Goal: Task Accomplishment & Management: Manage account settings

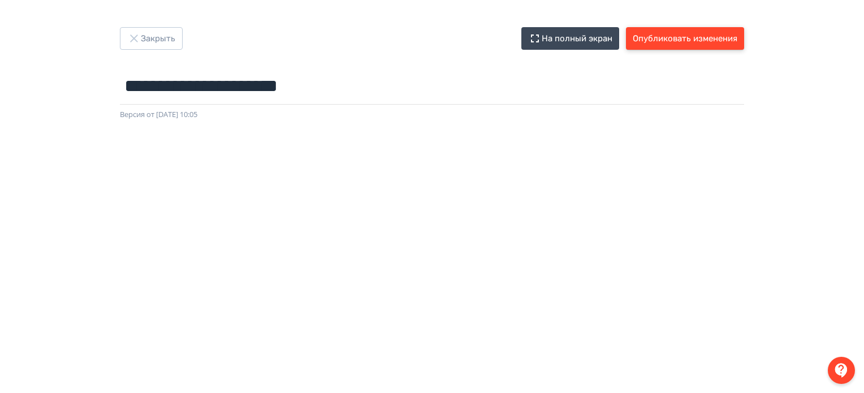
click at [674, 47] on button "Опубликовать изменения" at bounding box center [685, 38] width 118 height 23
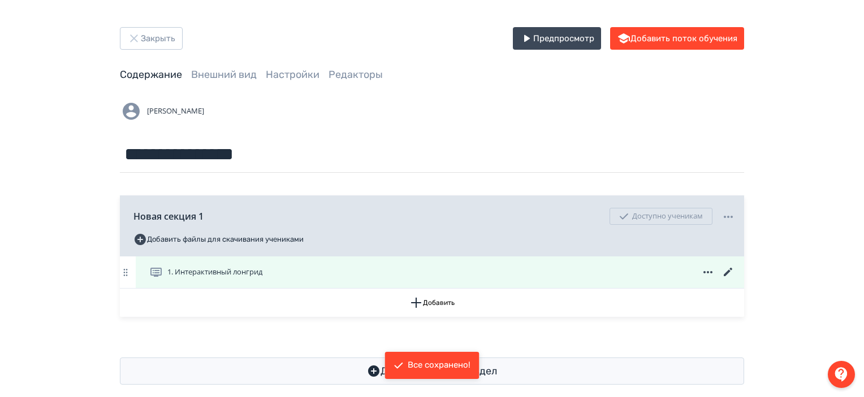
scroll to position [15, 0]
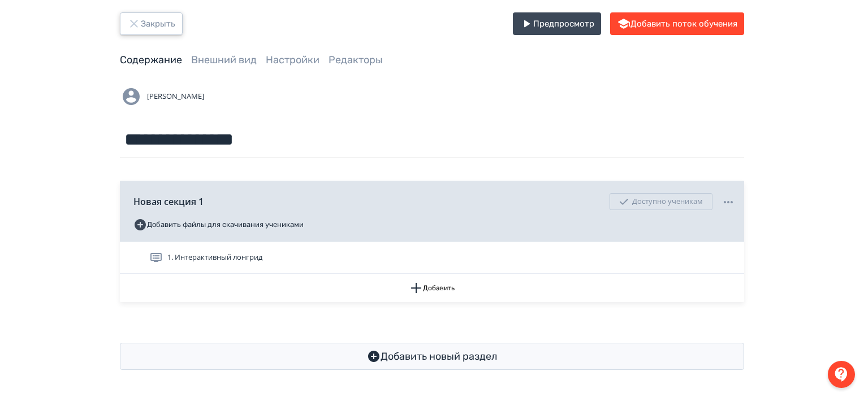
click at [142, 16] on button "Закрыть" at bounding box center [151, 23] width 63 height 23
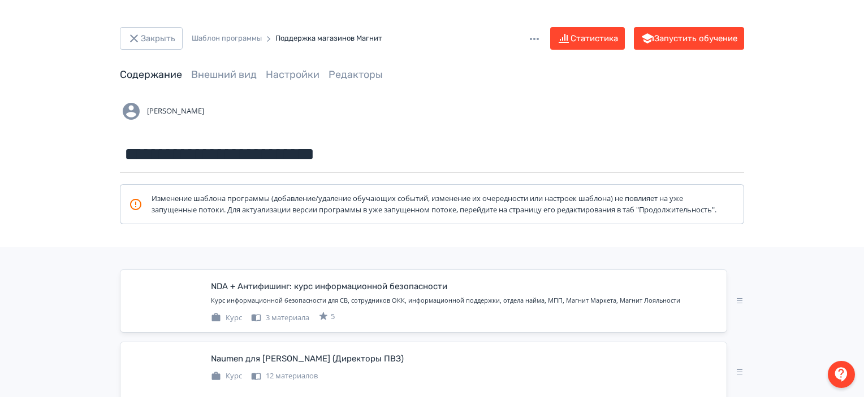
scroll to position [145, 0]
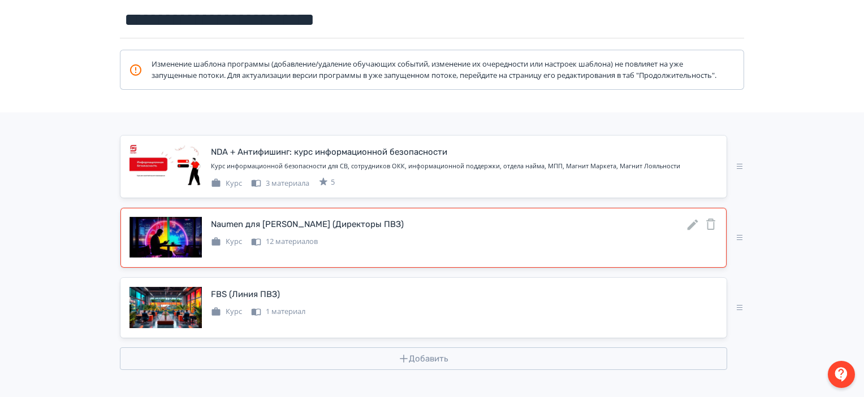
click at [693, 224] on icon at bounding box center [692, 225] width 11 height 11
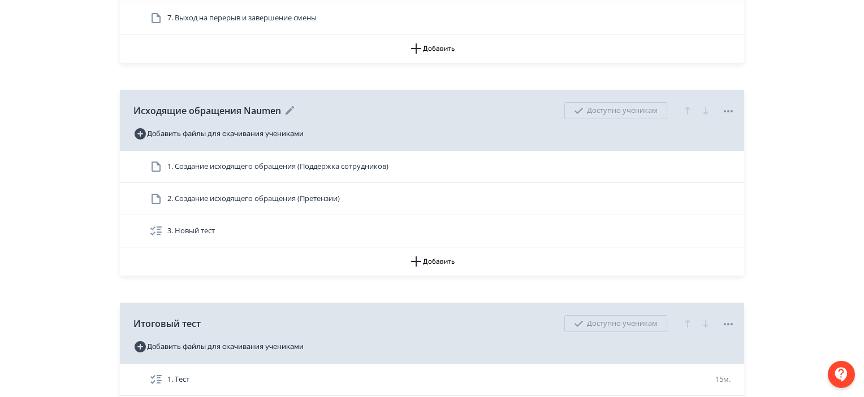
scroll to position [485, 0]
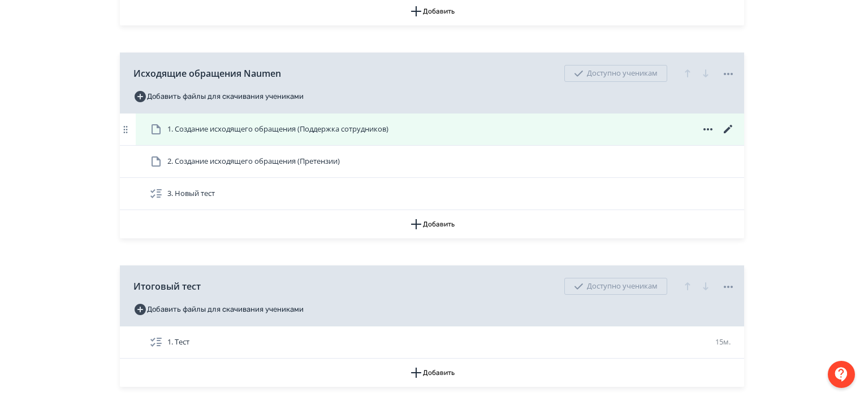
click at [730, 124] on icon at bounding box center [728, 130] width 14 height 14
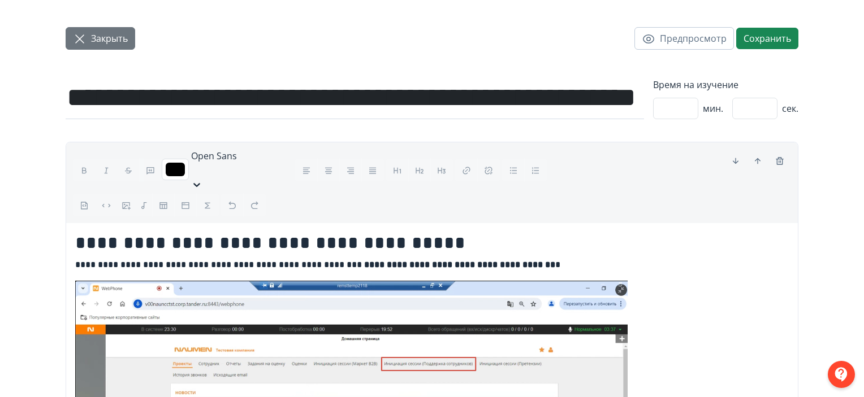
click at [128, 33] on button "Закрыть" at bounding box center [101, 38] width 70 height 23
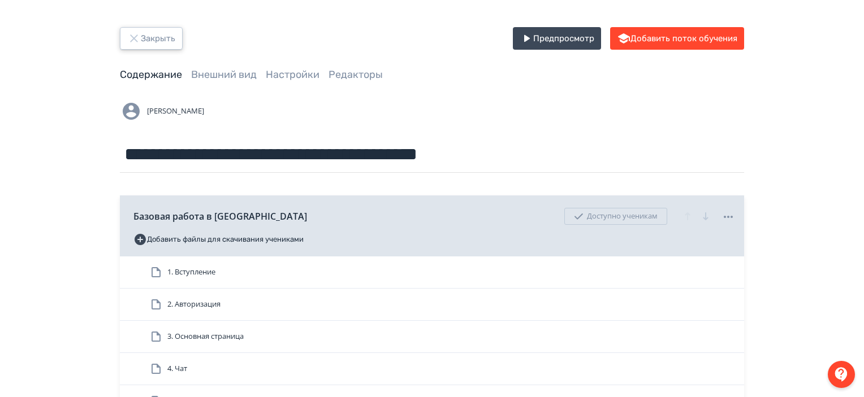
click at [169, 37] on button "Закрыть" at bounding box center [151, 38] width 63 height 23
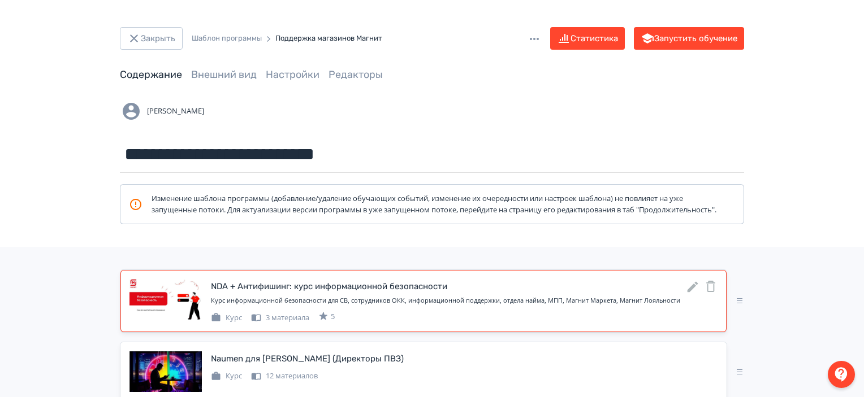
scroll to position [145, 0]
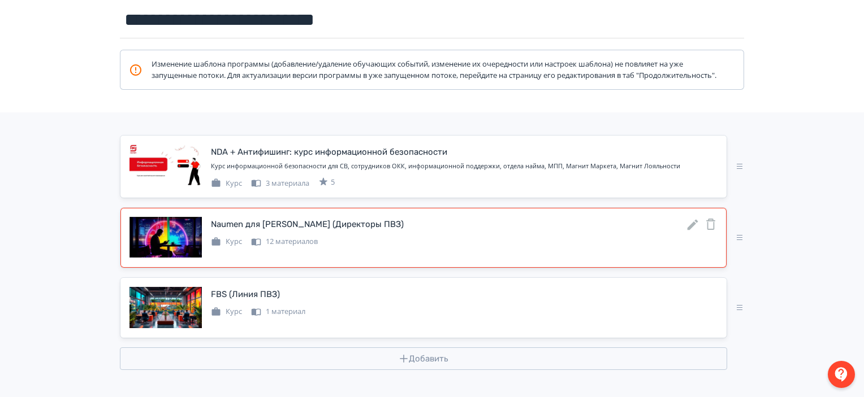
click at [695, 223] on icon at bounding box center [693, 225] width 14 height 14
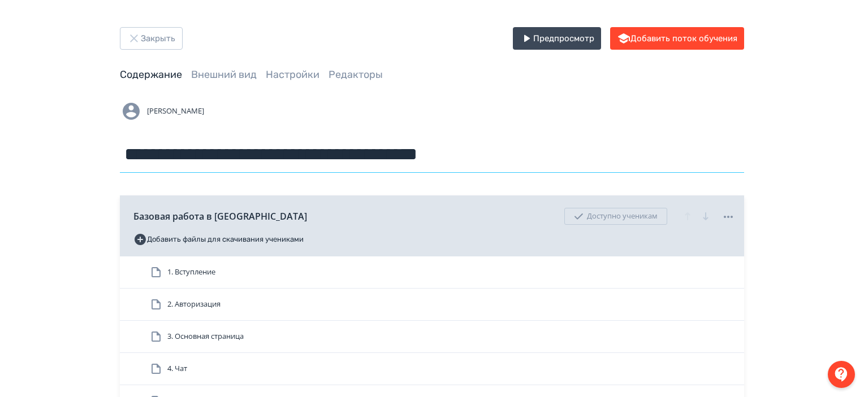
drag, startPoint x: 373, startPoint y: 153, endPoint x: 199, endPoint y: 153, distance: 174.1
click at [199, 153] on input "**********" at bounding box center [432, 154] width 624 height 37
click at [262, 155] on input "**********" at bounding box center [432, 154] width 624 height 37
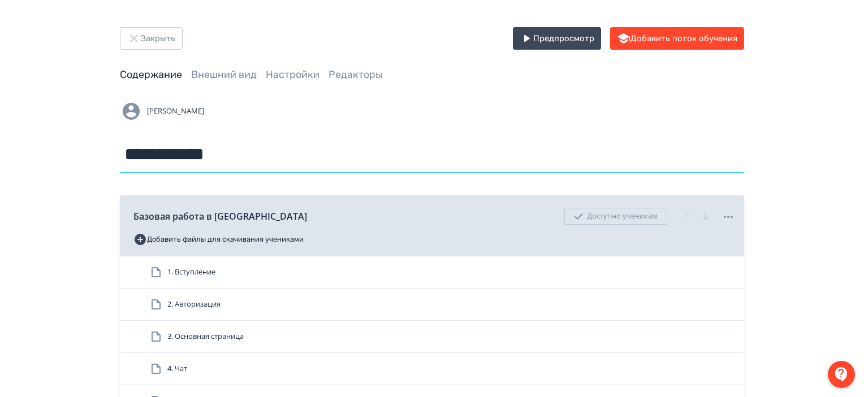
type input "**********"
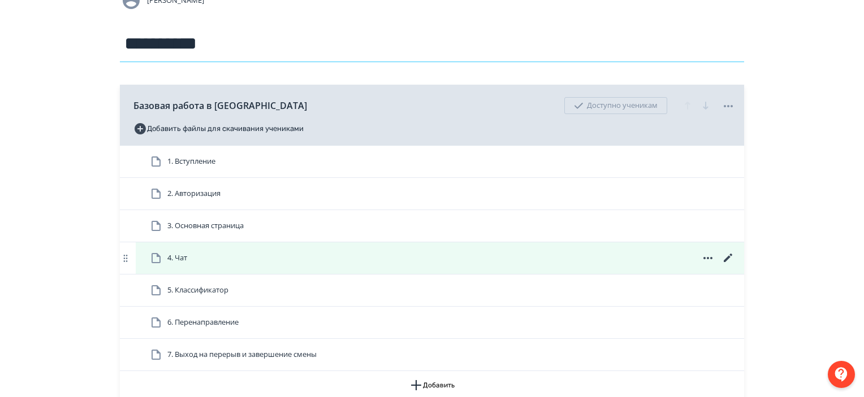
scroll to position [113, 0]
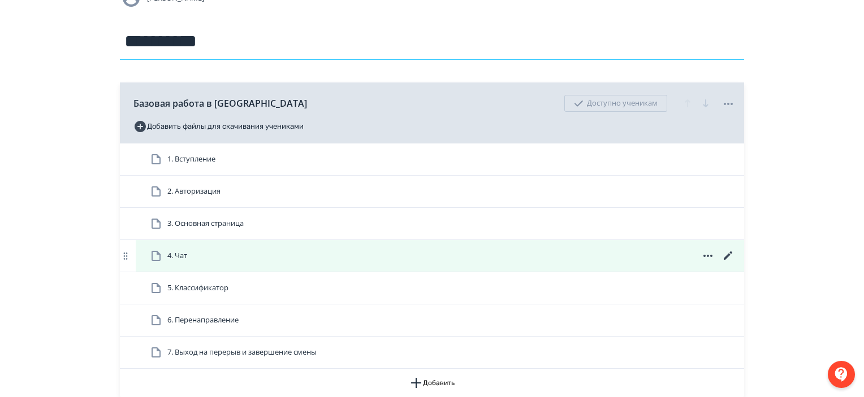
click at [728, 254] on icon at bounding box center [728, 256] width 8 height 8
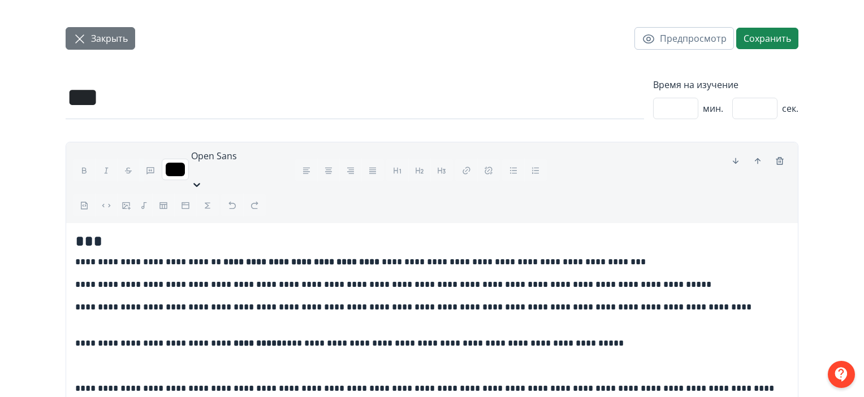
click at [104, 45] on button "Закрыть" at bounding box center [101, 38] width 70 height 23
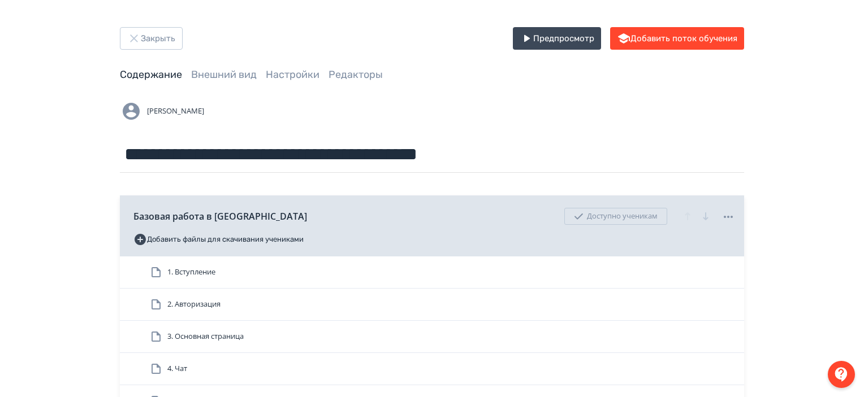
click at [182, 38] on div "Закрыть Предпросмотр Добавить поток обучения" at bounding box center [432, 38] width 624 height 23
click at [161, 36] on button "Закрыть" at bounding box center [151, 38] width 63 height 23
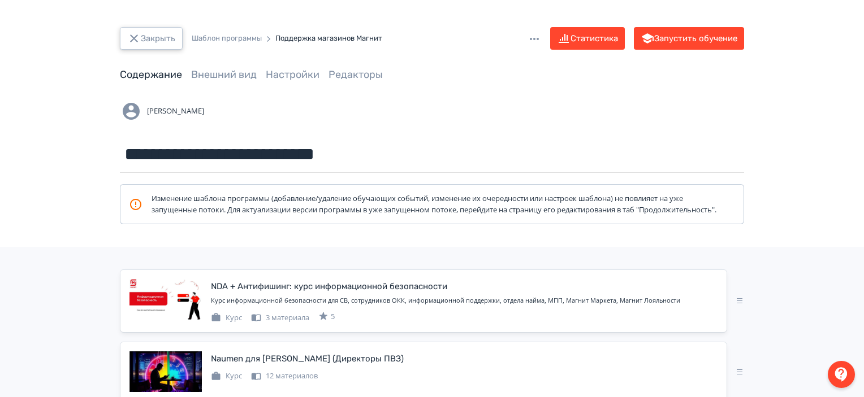
click at [161, 36] on button "Закрыть" at bounding box center [151, 38] width 63 height 23
